Goal: Transaction & Acquisition: Purchase product/service

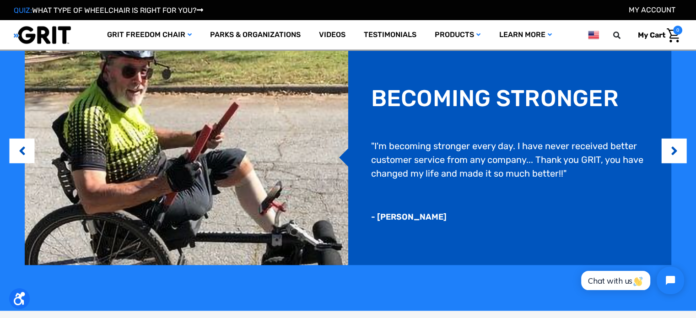
scroll to position [732, 0]
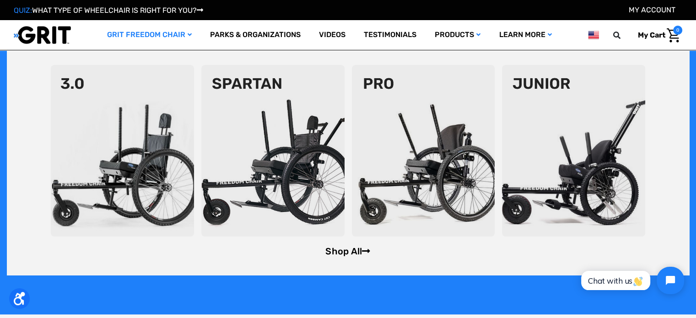
click at [365, 249] on icon at bounding box center [366, 251] width 8 height 9
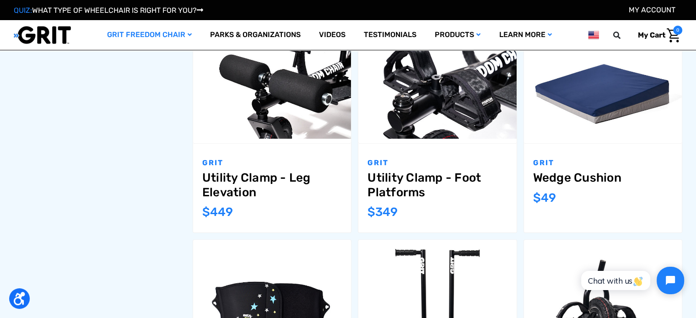
scroll to position [774, 0]
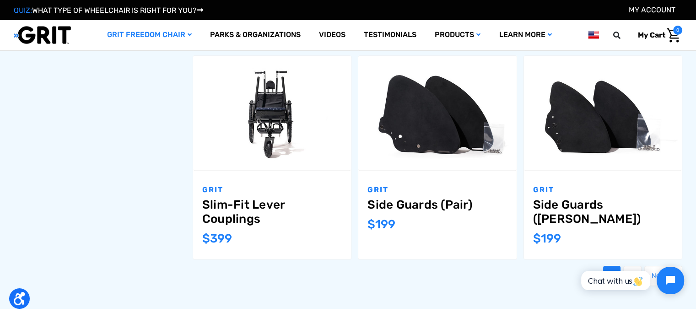
scroll to position [957, 0]
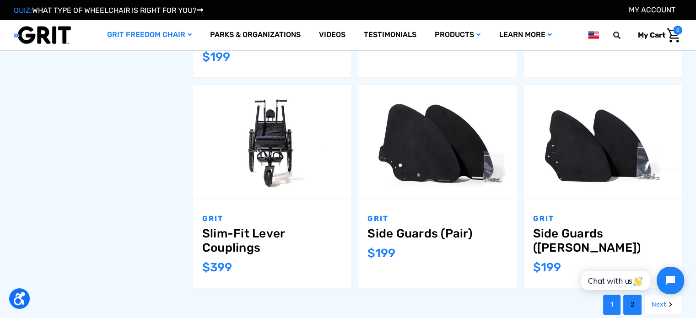
drag, startPoint x: 59, startPoint y: 42, endPoint x: 629, endPoint y: 308, distance: 629.9
click at [629, 308] on link "2" at bounding box center [632, 305] width 18 height 20
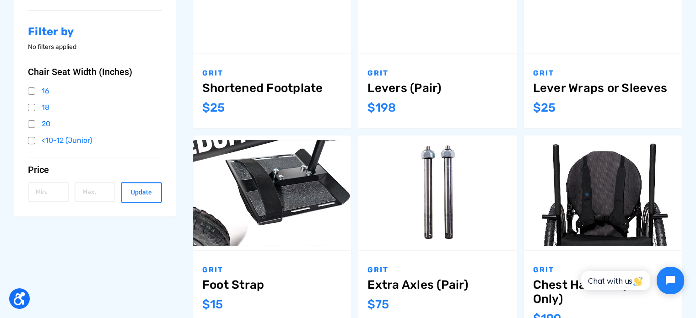
scroll to position [320, 0]
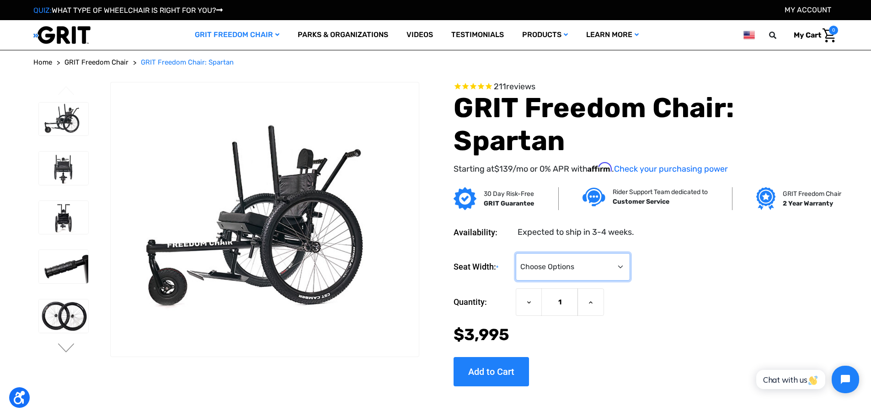
click at [611, 265] on select "Choose Options 16" 18" 20"" at bounding box center [573, 266] width 114 height 27
click at [625, 264] on select "Choose Options 16" 18" 20"" at bounding box center [573, 266] width 114 height 27
click at [66, 160] on img at bounding box center [64, 167] width 50 height 33
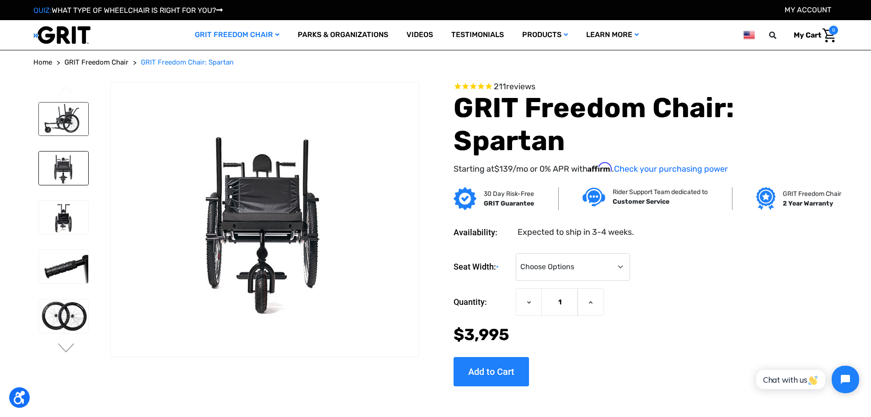
click at [71, 118] on img at bounding box center [64, 118] width 50 height 33
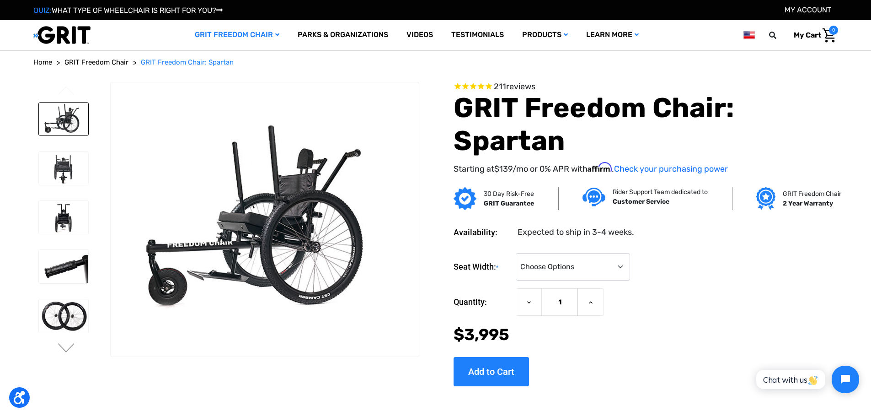
click at [67, 166] on img at bounding box center [64, 167] width 50 height 33
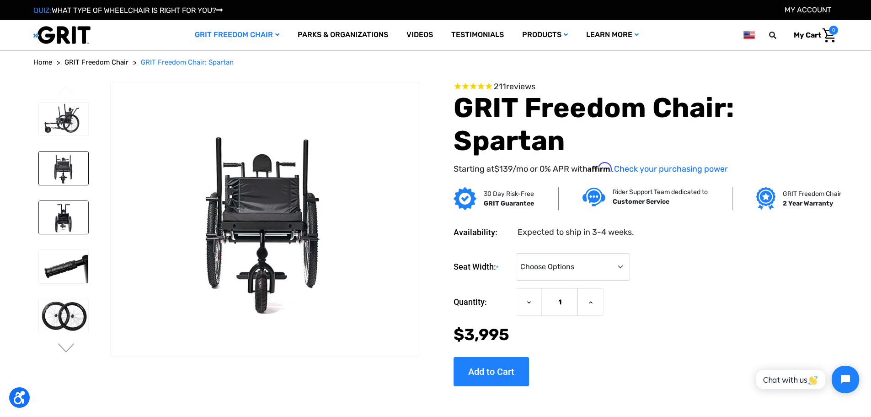
click at [64, 214] on img at bounding box center [64, 217] width 50 height 33
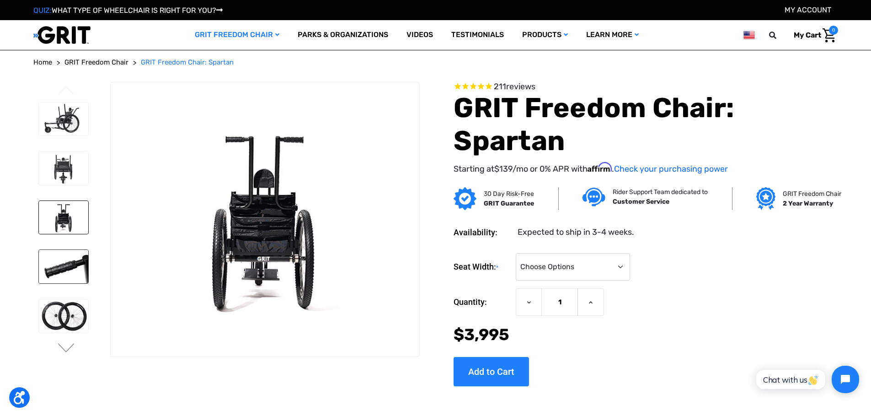
click at [70, 258] on img at bounding box center [64, 266] width 50 height 33
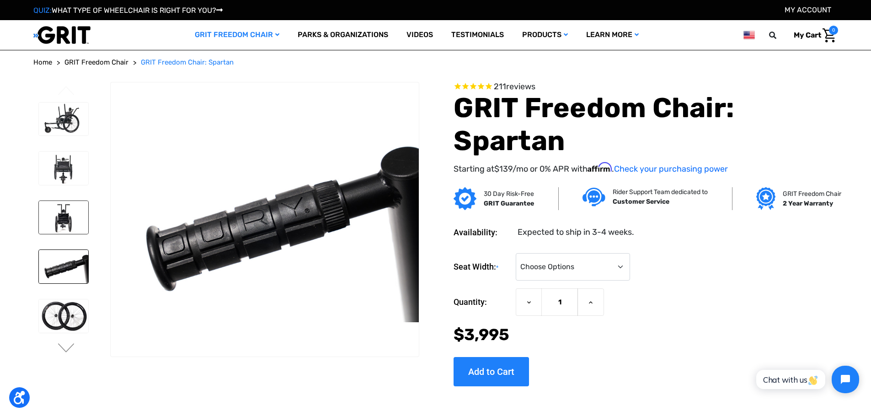
click at [74, 207] on img at bounding box center [64, 217] width 50 height 33
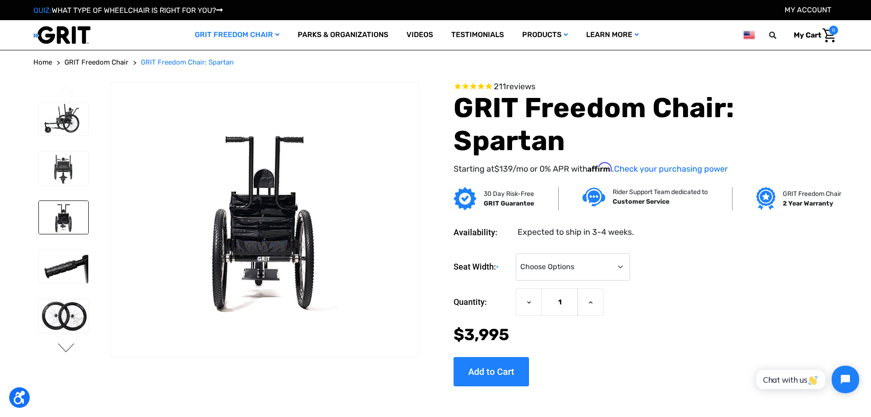
click at [74, 317] on button "Next" at bounding box center [66, 348] width 19 height 11
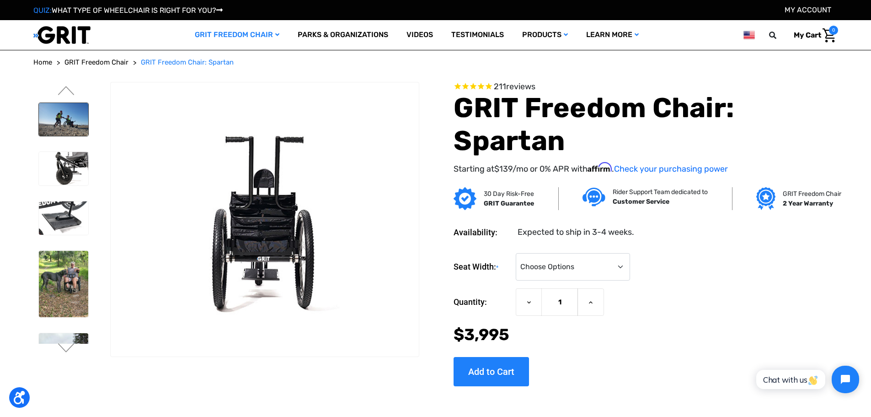
click at [65, 134] on img at bounding box center [64, 119] width 50 height 33
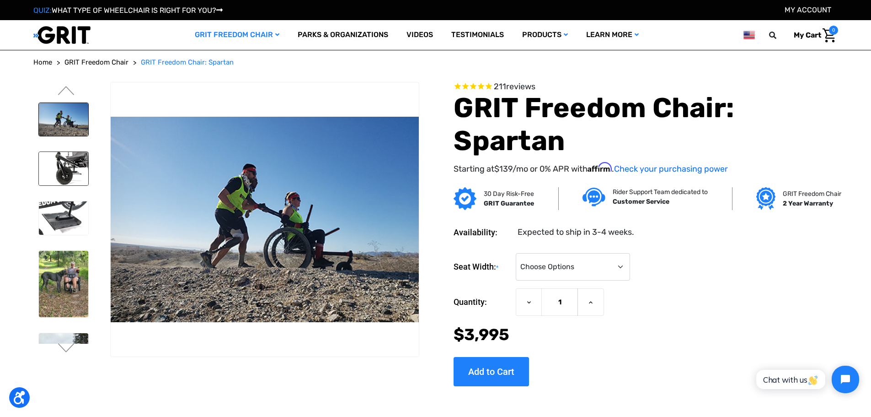
click at [67, 159] on img at bounding box center [64, 168] width 50 height 33
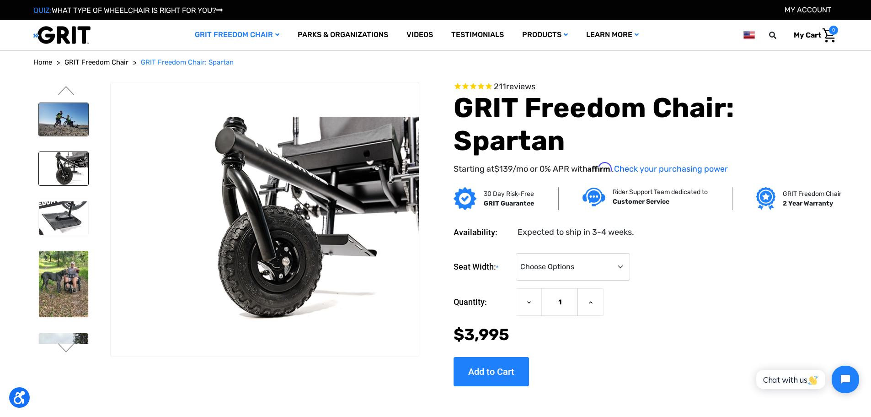
click at [64, 121] on img at bounding box center [64, 119] width 50 height 33
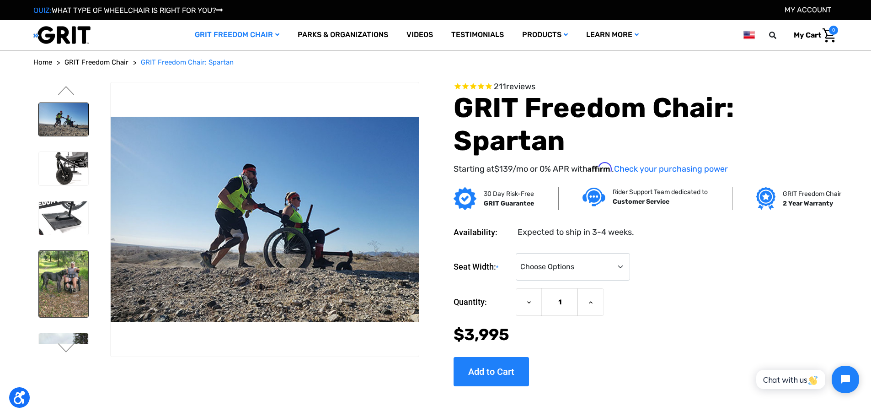
click at [78, 291] on img at bounding box center [64, 284] width 50 height 66
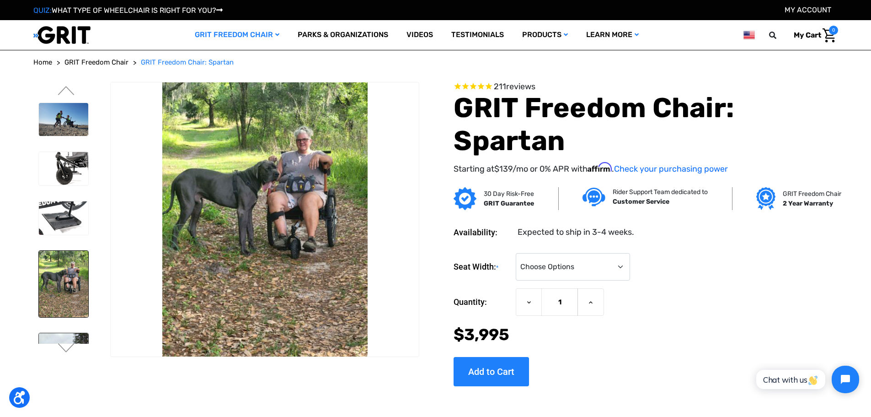
click at [69, 317] on img at bounding box center [64, 364] width 50 height 62
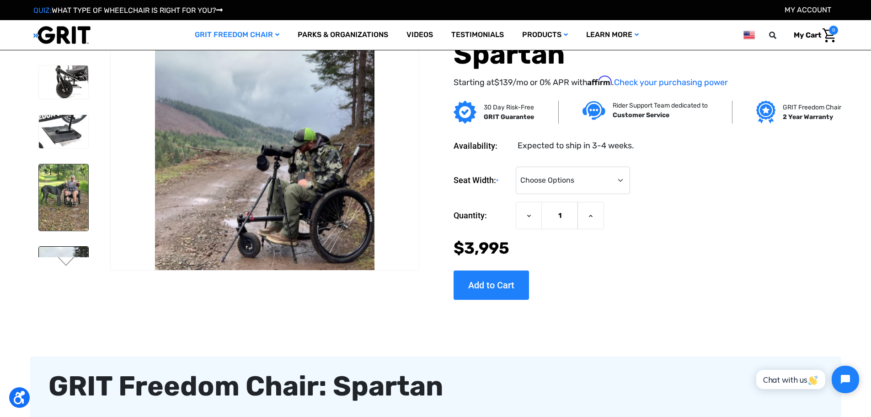
scroll to position [46, 0]
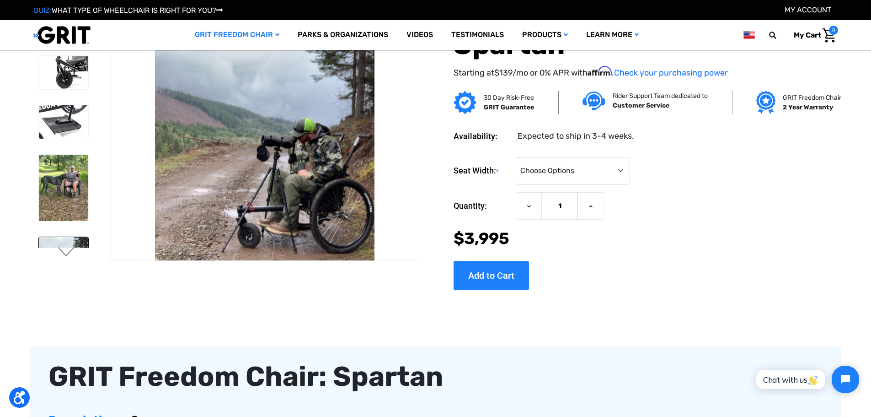
click at [62, 247] on button "Next" at bounding box center [66, 252] width 19 height 11
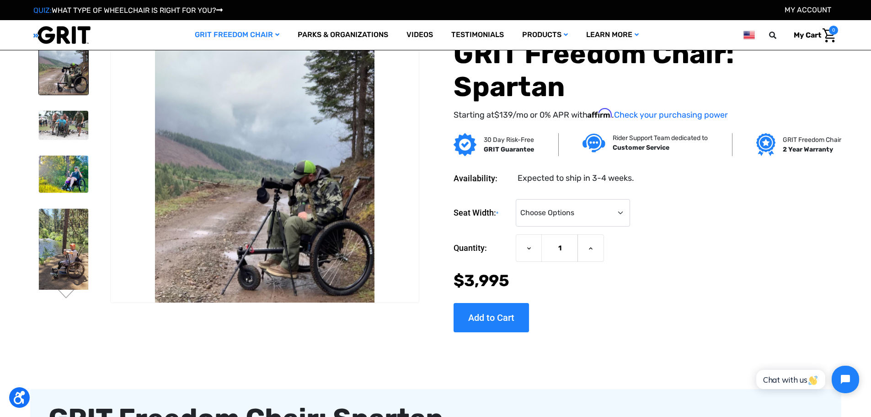
scroll to position [0, 0]
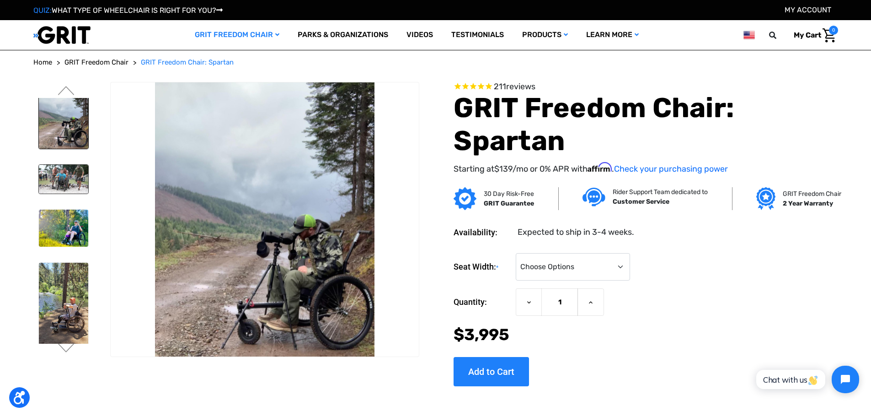
click at [64, 182] on img at bounding box center [64, 179] width 50 height 29
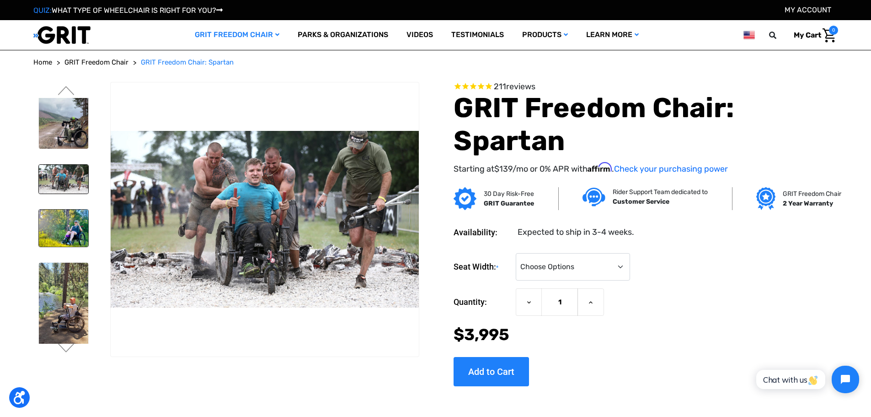
click at [77, 236] on img at bounding box center [64, 229] width 50 height 38
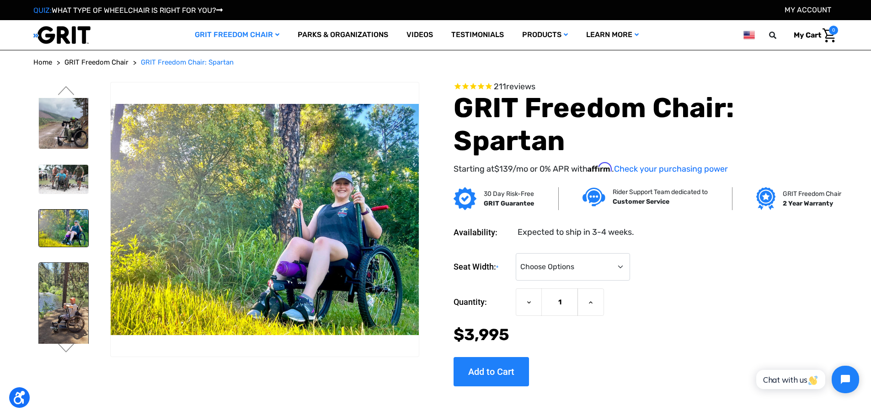
click at [46, 290] on img at bounding box center [64, 314] width 50 height 102
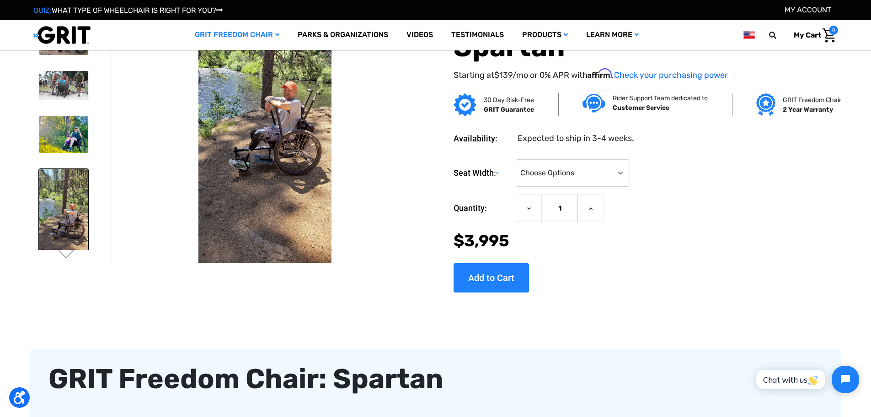
scroll to position [46, 0]
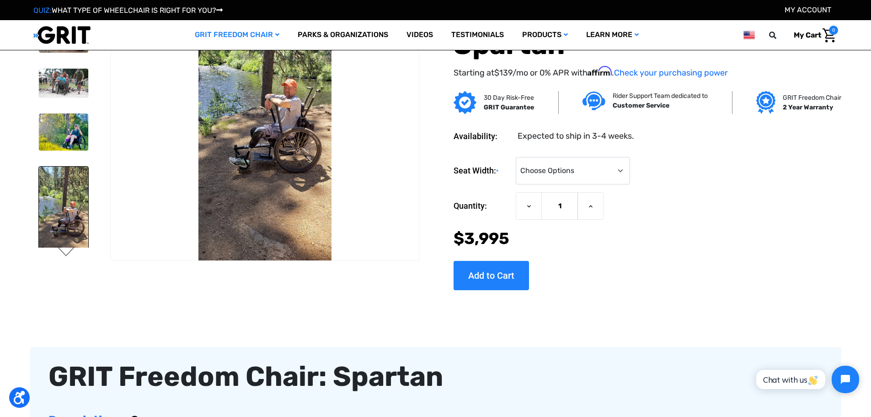
click at [65, 250] on button "Next" at bounding box center [66, 252] width 19 height 11
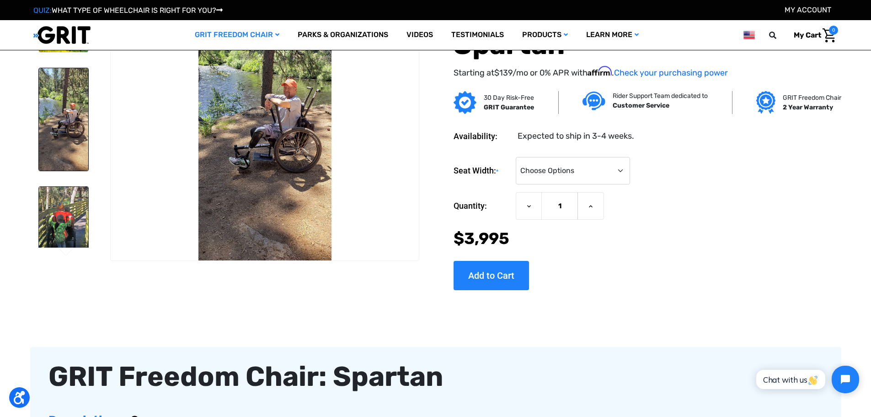
click at [63, 201] on img at bounding box center [64, 220] width 50 height 66
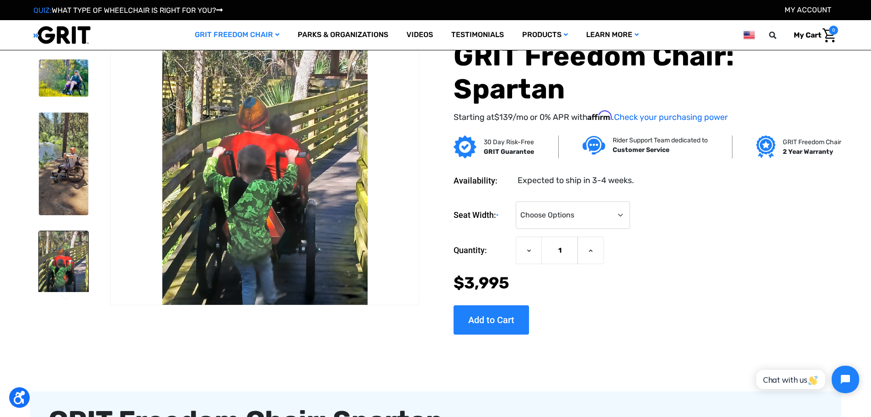
scroll to position [0, 0]
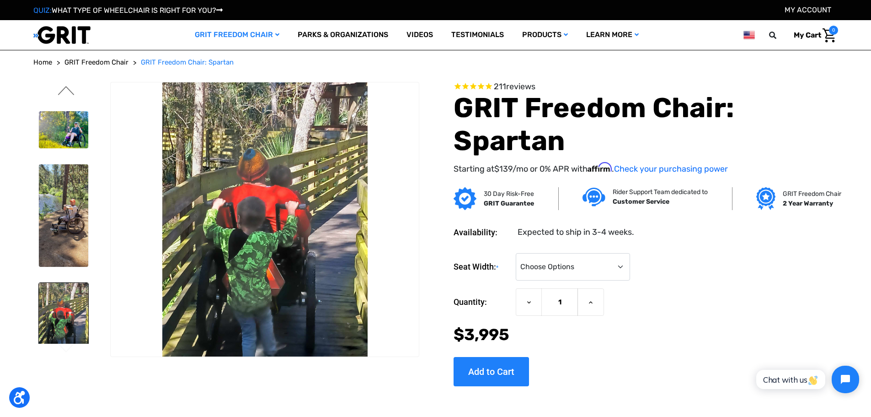
click at [70, 91] on button "Previous" at bounding box center [66, 91] width 19 height 11
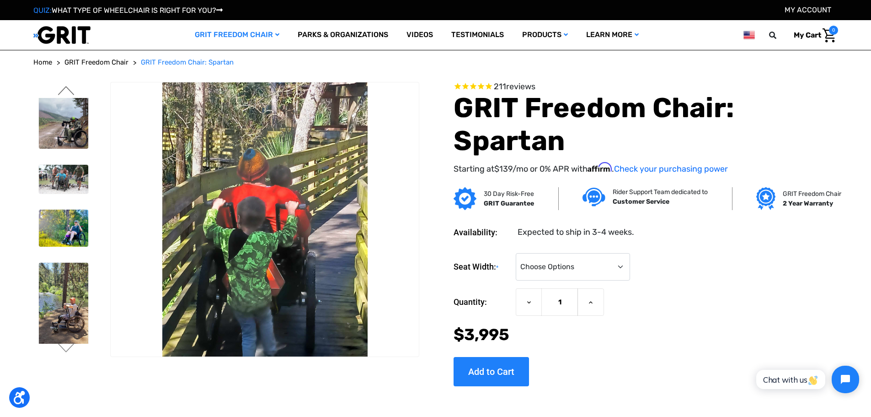
click at [70, 91] on button "Previous" at bounding box center [66, 91] width 19 height 11
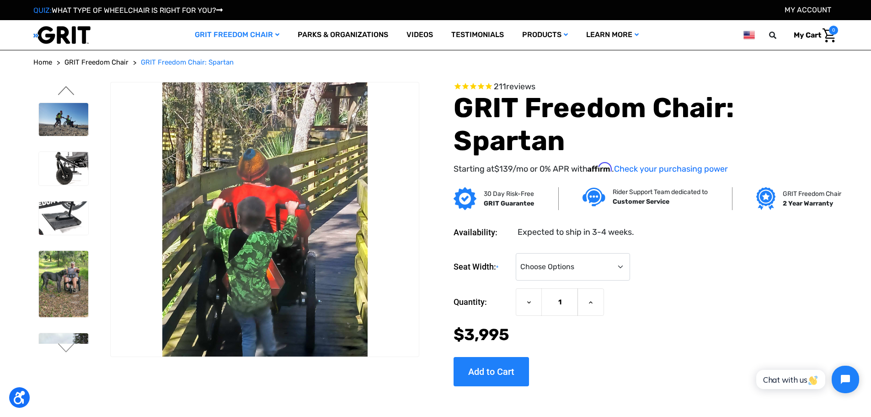
click at [70, 91] on button "Previous" at bounding box center [66, 91] width 19 height 11
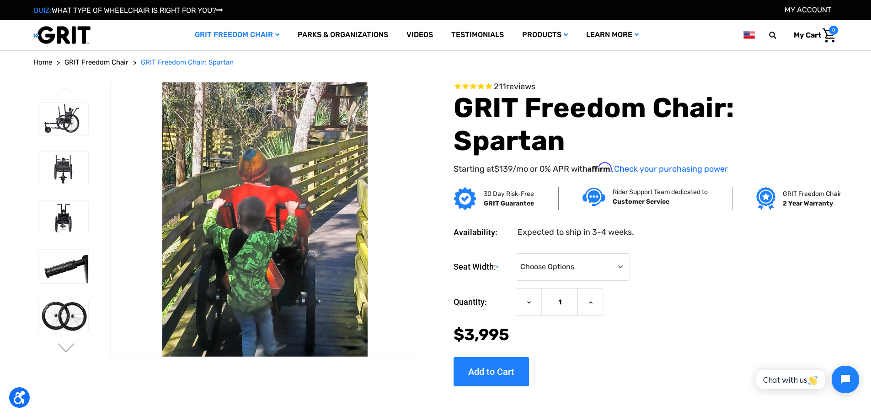
click at [70, 91] on button "Previous" at bounding box center [66, 91] width 19 height 11
click at [67, 118] on img at bounding box center [64, 118] width 50 height 33
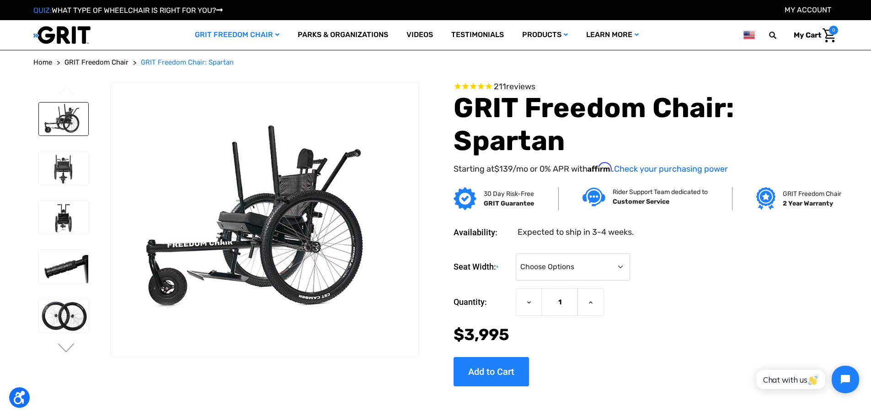
click at [695, 89] on span "211 reviews" at bounding box center [646, 87] width 384 height 10
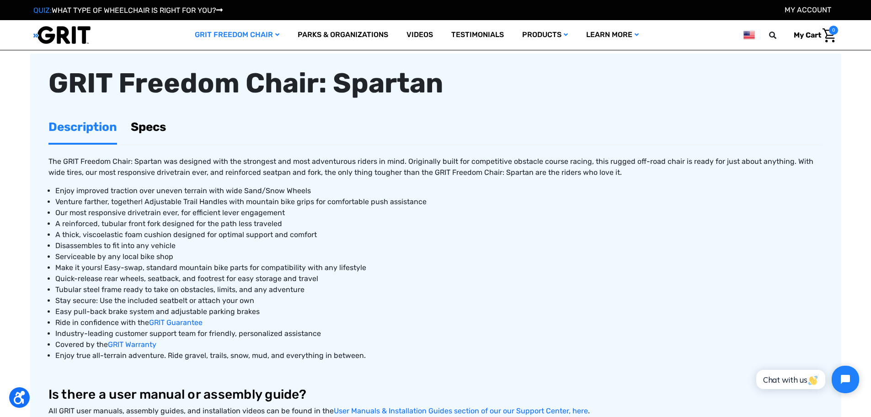
scroll to position [366, 0]
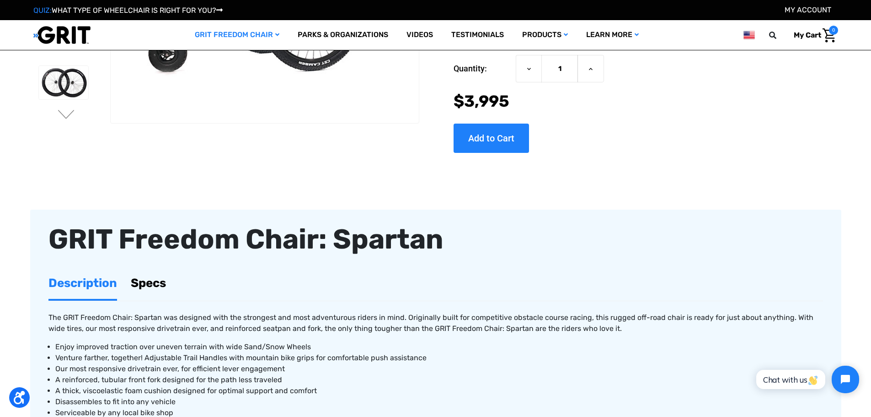
scroll to position [0, 0]
